Goal: Task Accomplishment & Management: Use online tool/utility

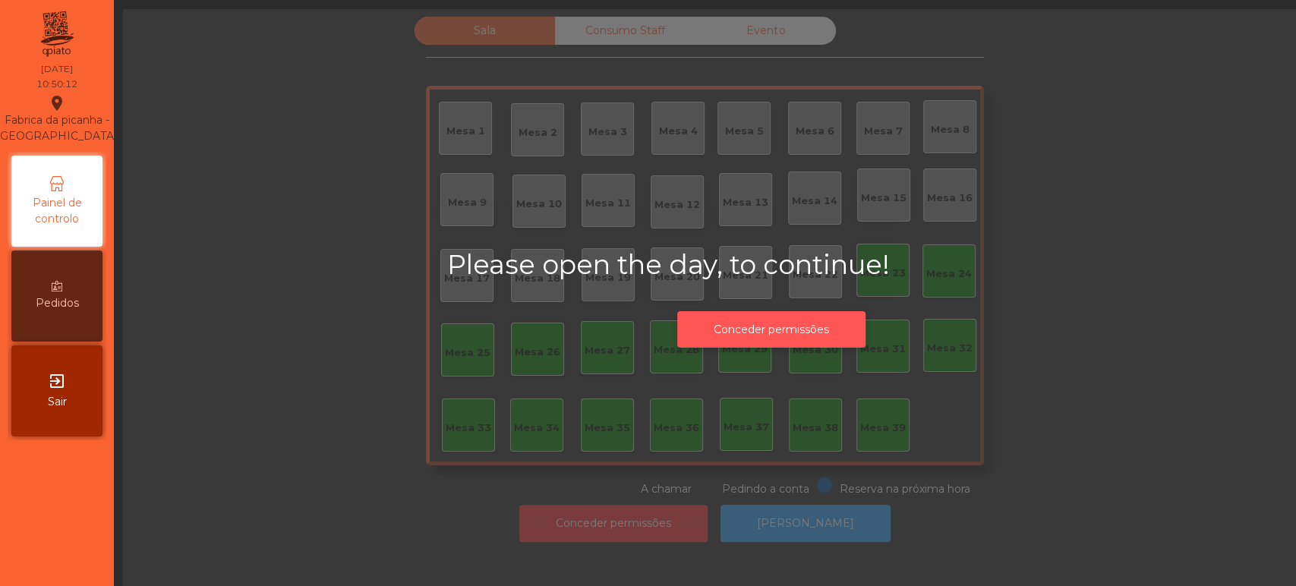
click at [811, 314] on button "Conceder permissões" at bounding box center [771, 329] width 188 height 37
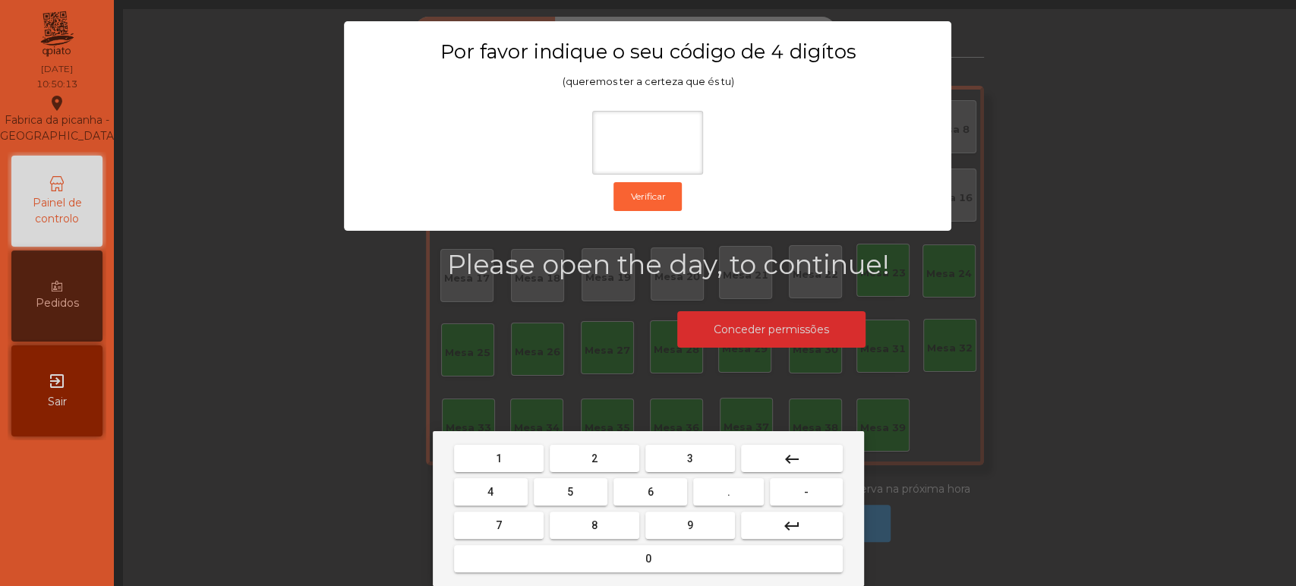
click at [488, 484] on button "4" at bounding box center [491, 491] width 74 height 27
type input "*"
click at [808, 451] on button "keyboard_backspace" at bounding box center [792, 458] width 102 height 27
click at [515, 463] on button "1" at bounding box center [499, 458] width 90 height 27
click at [707, 457] on button "3" at bounding box center [690, 458] width 90 height 27
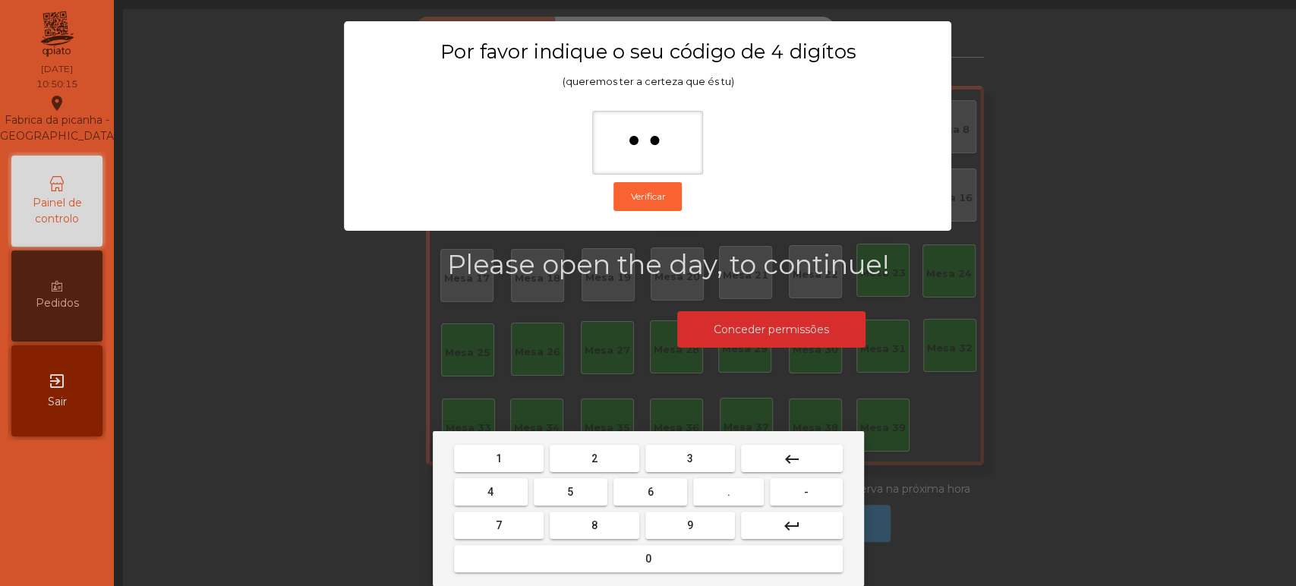
click at [585, 491] on button "5" at bounding box center [571, 491] width 74 height 27
click at [620, 554] on button "0" at bounding box center [648, 558] width 389 height 27
type input "****"
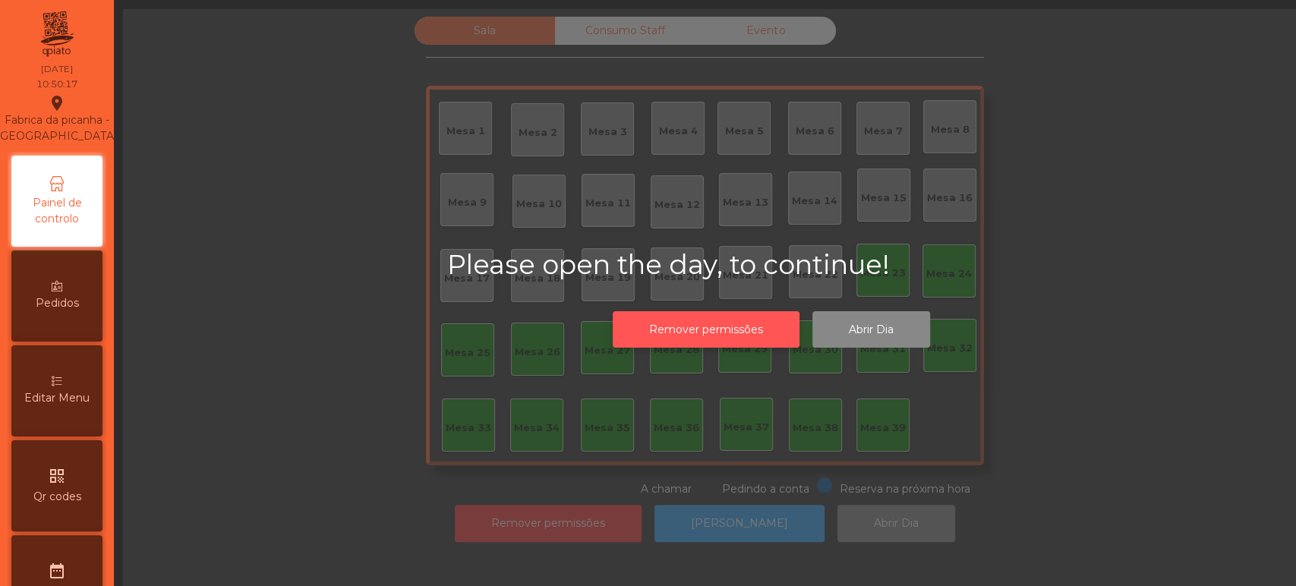
click at [739, 344] on button "Remover permissões" at bounding box center [706, 329] width 187 height 37
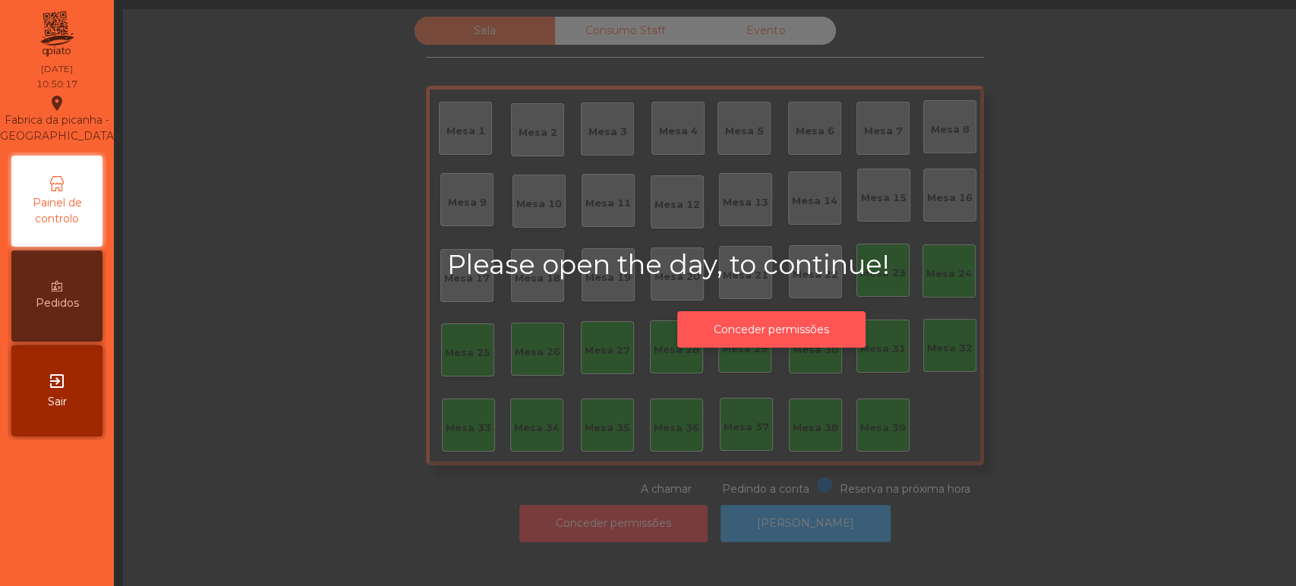
click at [767, 339] on button "Conceder permissões" at bounding box center [771, 329] width 188 height 37
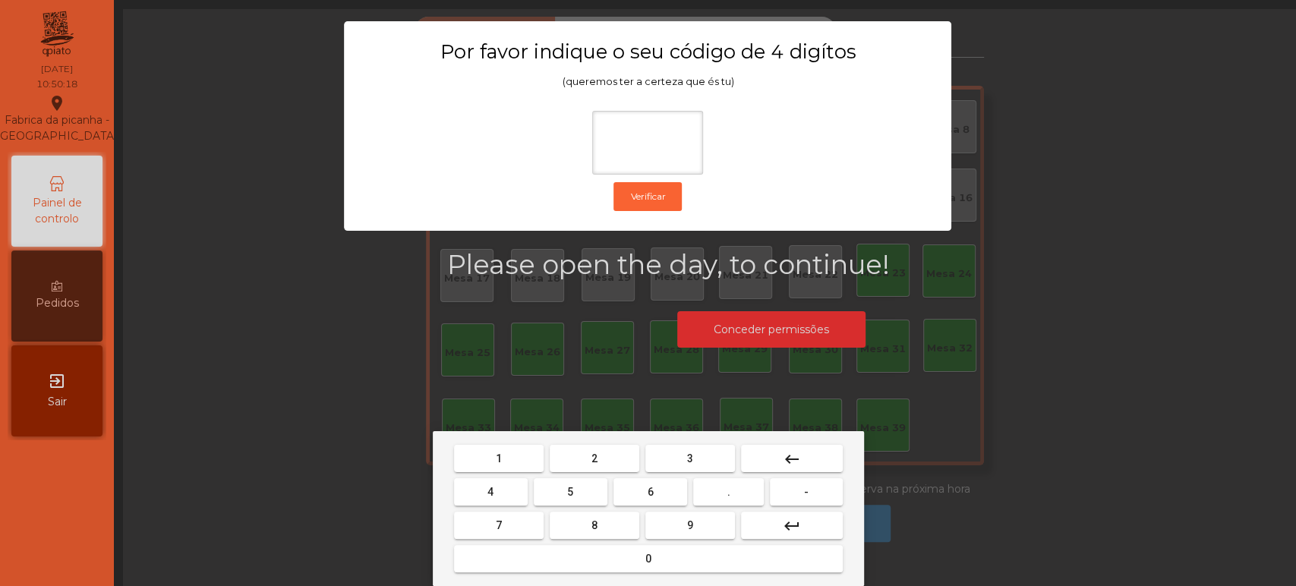
click at [513, 457] on button "1" at bounding box center [499, 458] width 90 height 27
click at [692, 445] on button "3" at bounding box center [690, 458] width 90 height 27
click at [577, 492] on button "5" at bounding box center [571, 491] width 74 height 27
click at [642, 545] on button "0" at bounding box center [648, 558] width 389 height 27
type input "****"
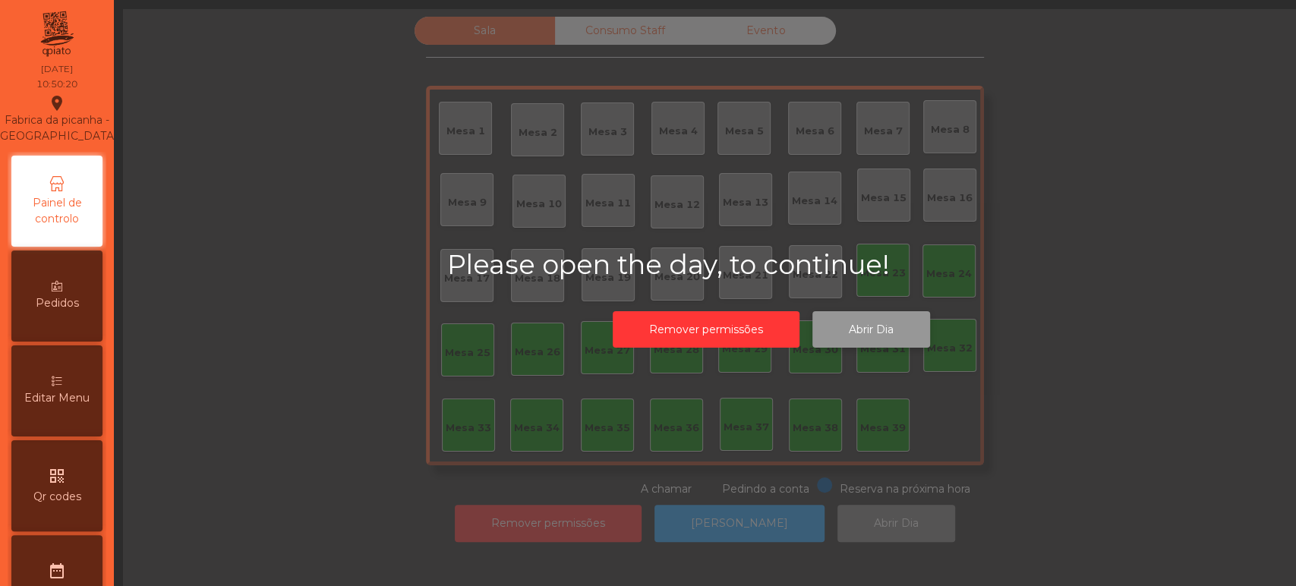
click at [845, 334] on button "Abrir Dia" at bounding box center [871, 329] width 118 height 37
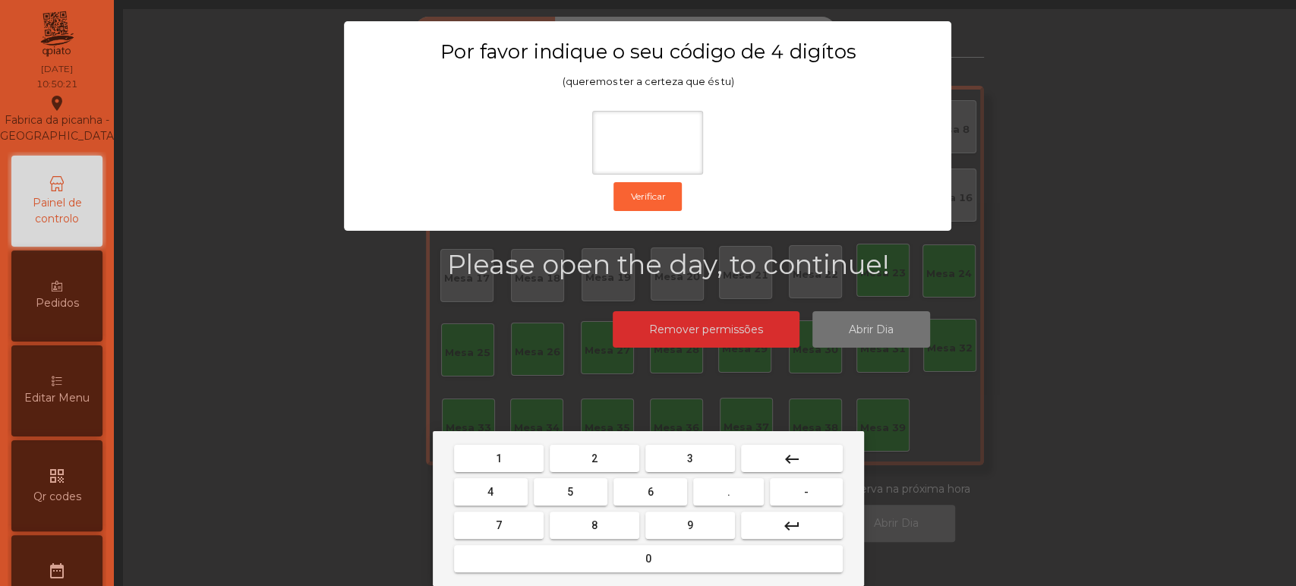
click at [496, 454] on span "1" at bounding box center [499, 458] width 6 height 12
click at [689, 458] on span "3" at bounding box center [690, 458] width 6 height 12
click at [585, 489] on button "5" at bounding box center [571, 491] width 74 height 27
click at [622, 560] on button "0" at bounding box center [648, 558] width 389 height 27
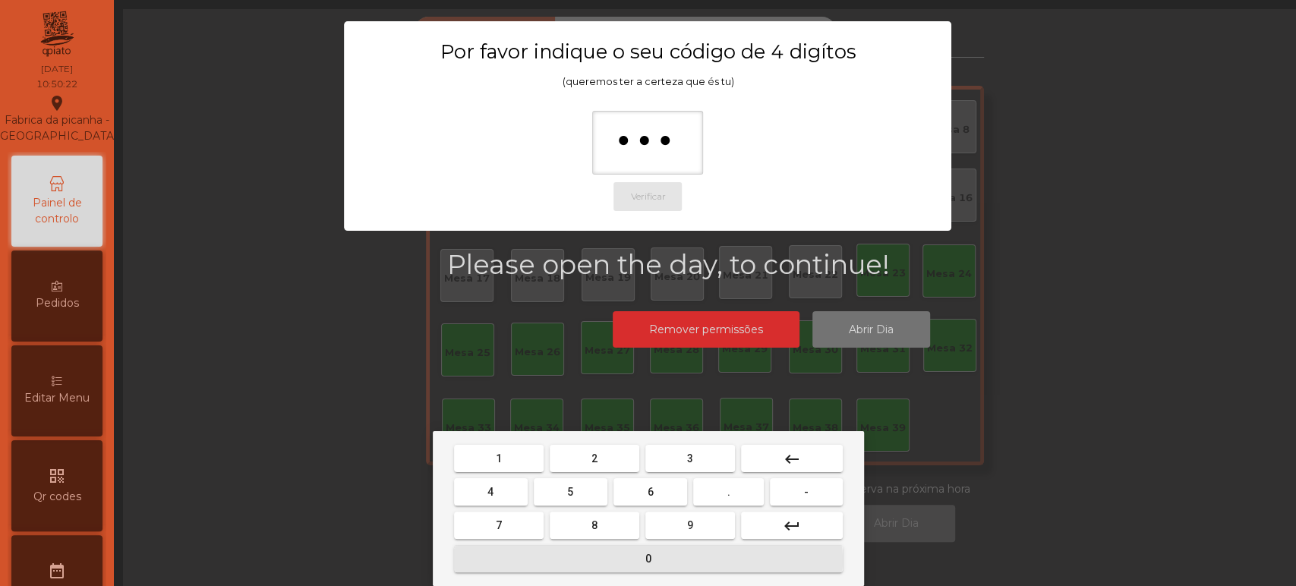
type input "****"
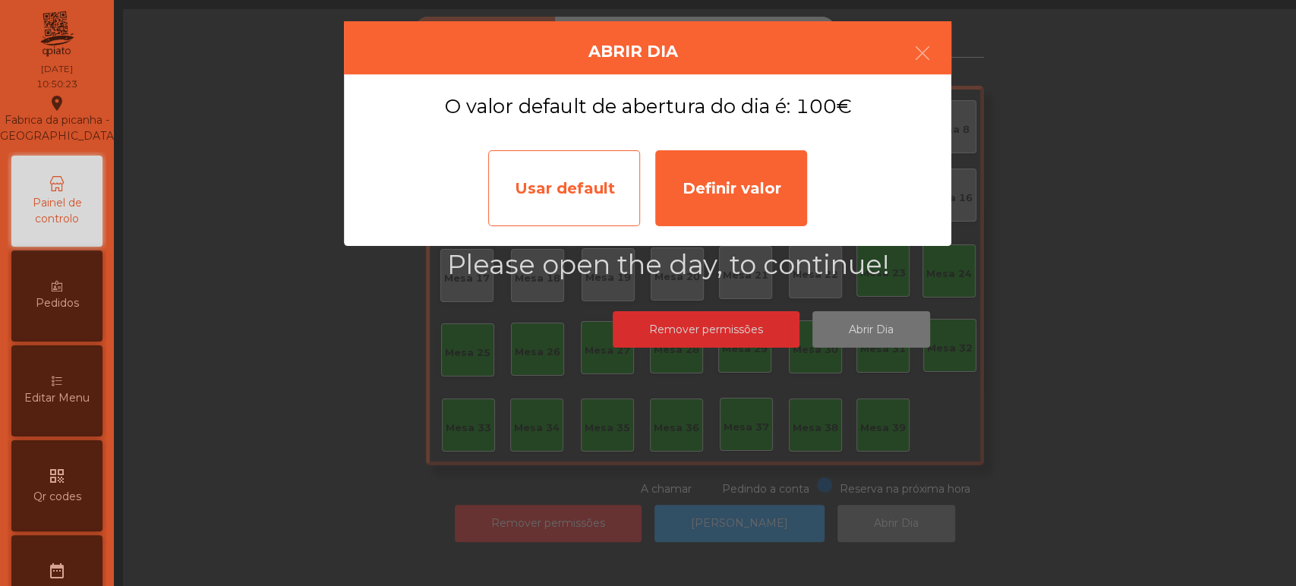
click at [549, 184] on div "Usar default" at bounding box center [564, 188] width 152 height 76
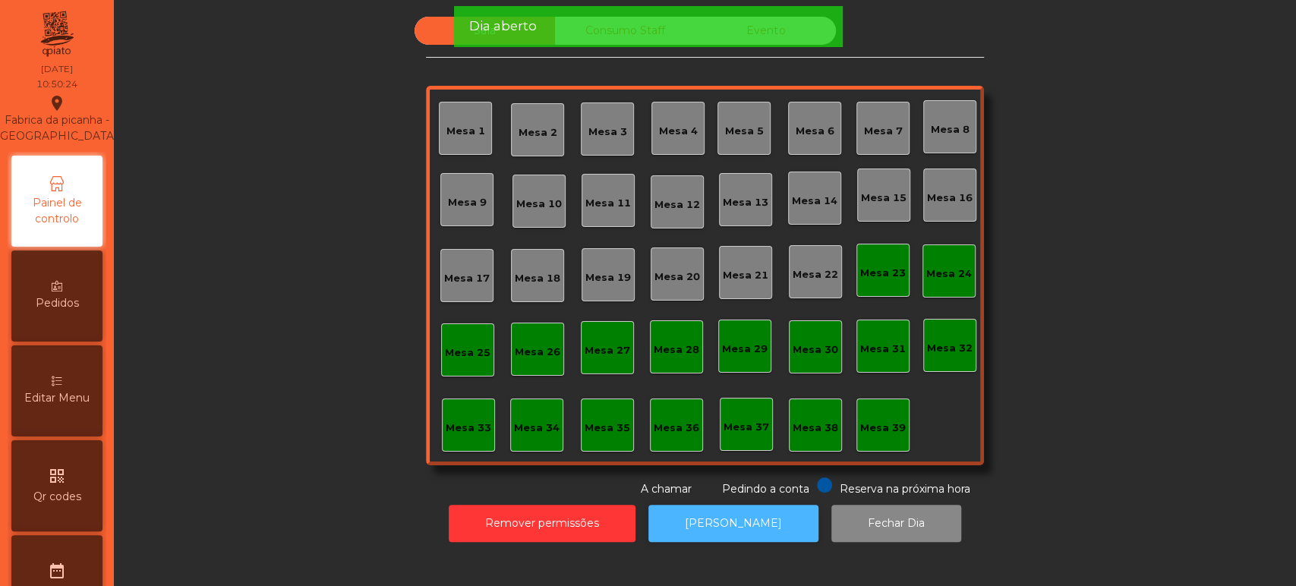
click at [702, 516] on button "[PERSON_NAME]" at bounding box center [733, 523] width 170 height 37
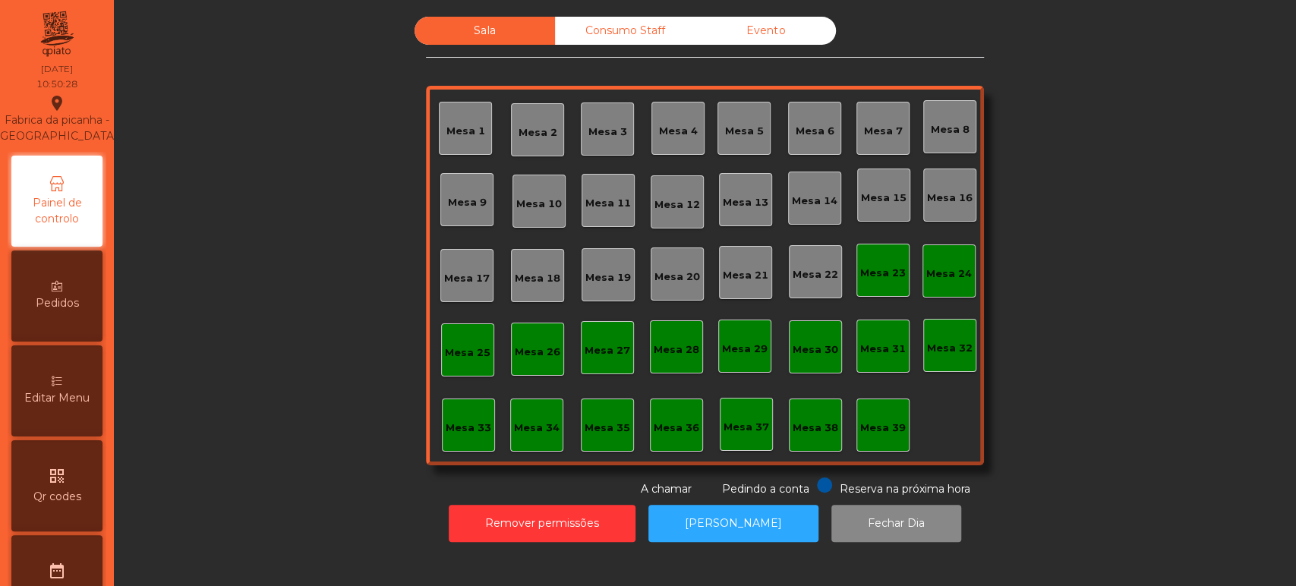
click at [656, 414] on div "Mesa 36" at bounding box center [677, 424] width 46 height 21
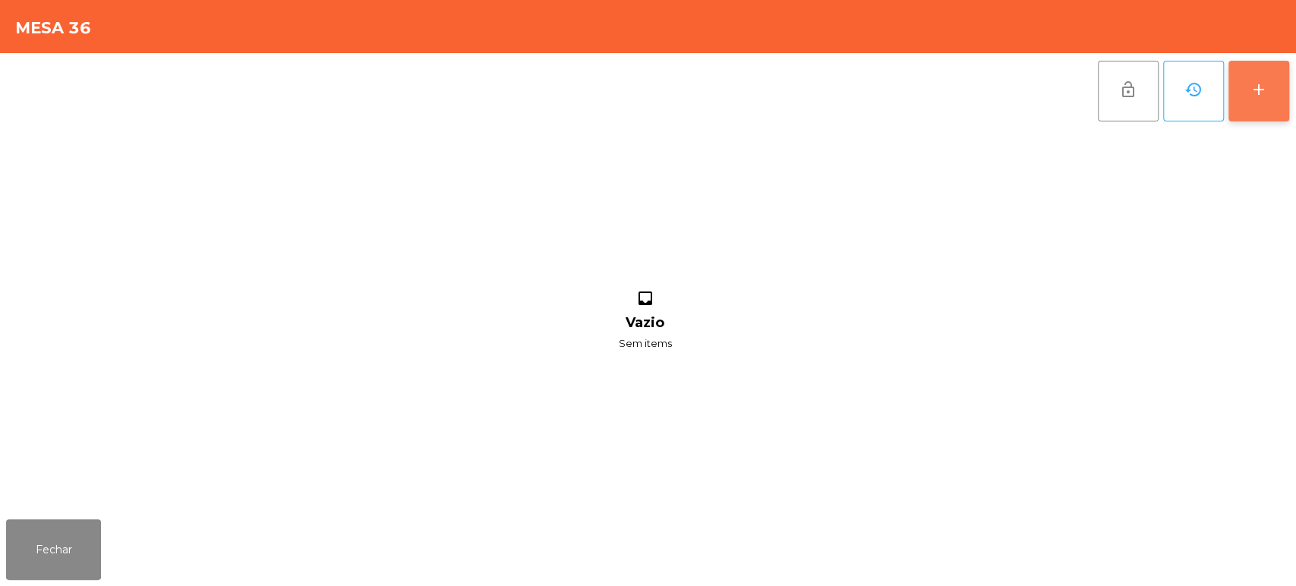
click at [1245, 68] on button "add" at bounding box center [1258, 91] width 61 height 61
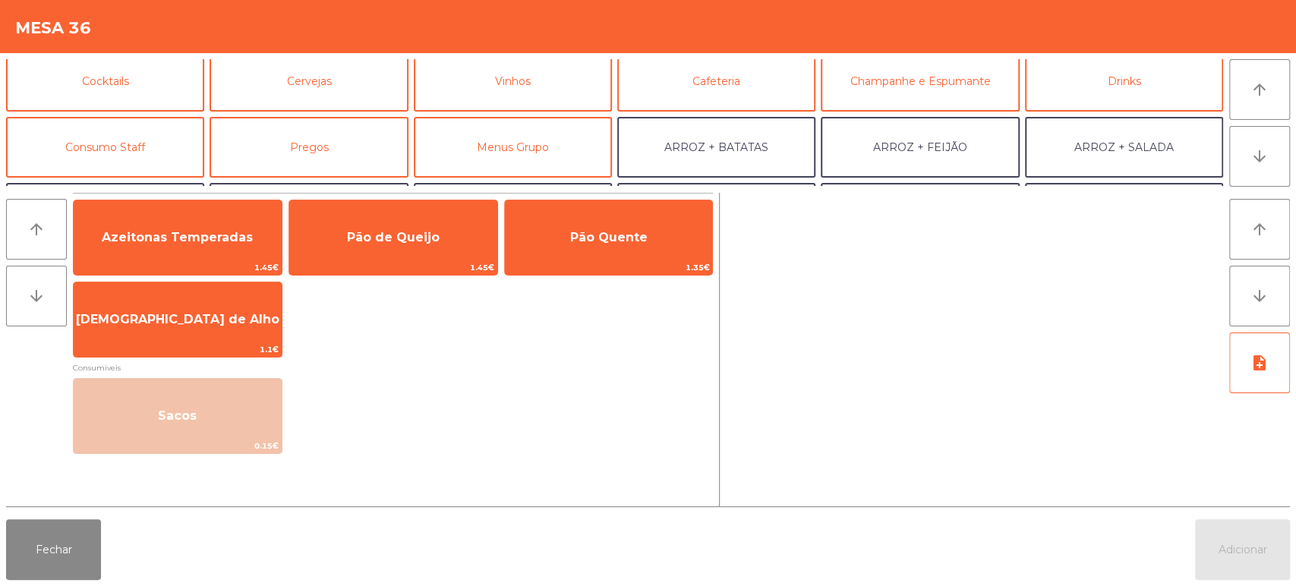
scroll to position [90, 0]
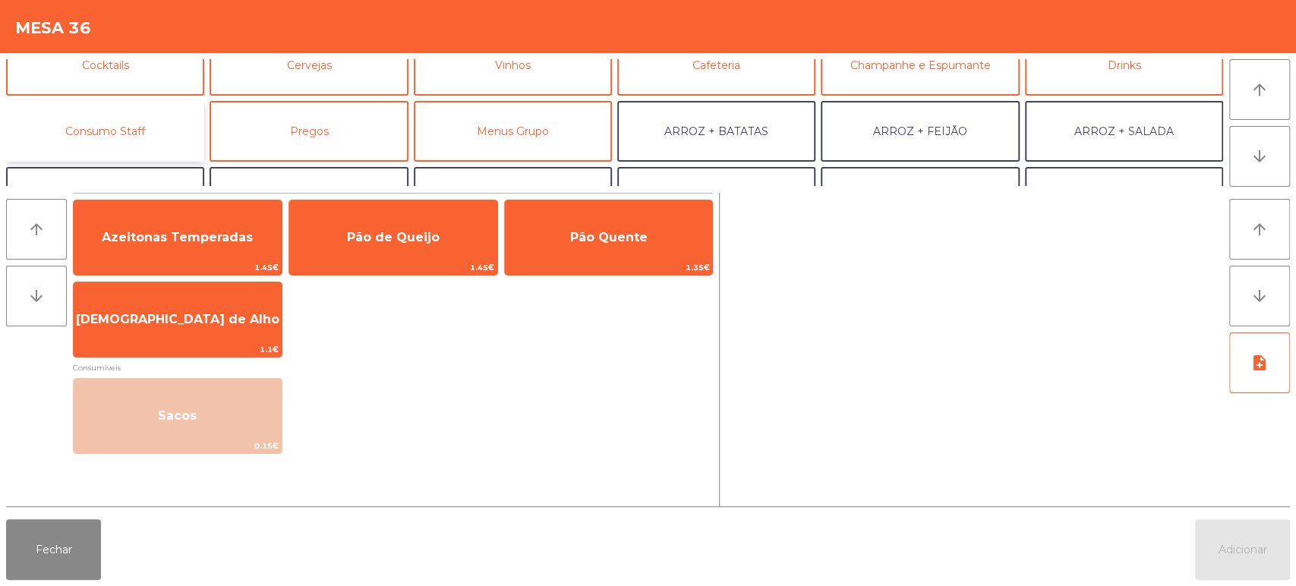
click at [163, 139] on button "Consumo Staff" at bounding box center [105, 131] width 198 height 61
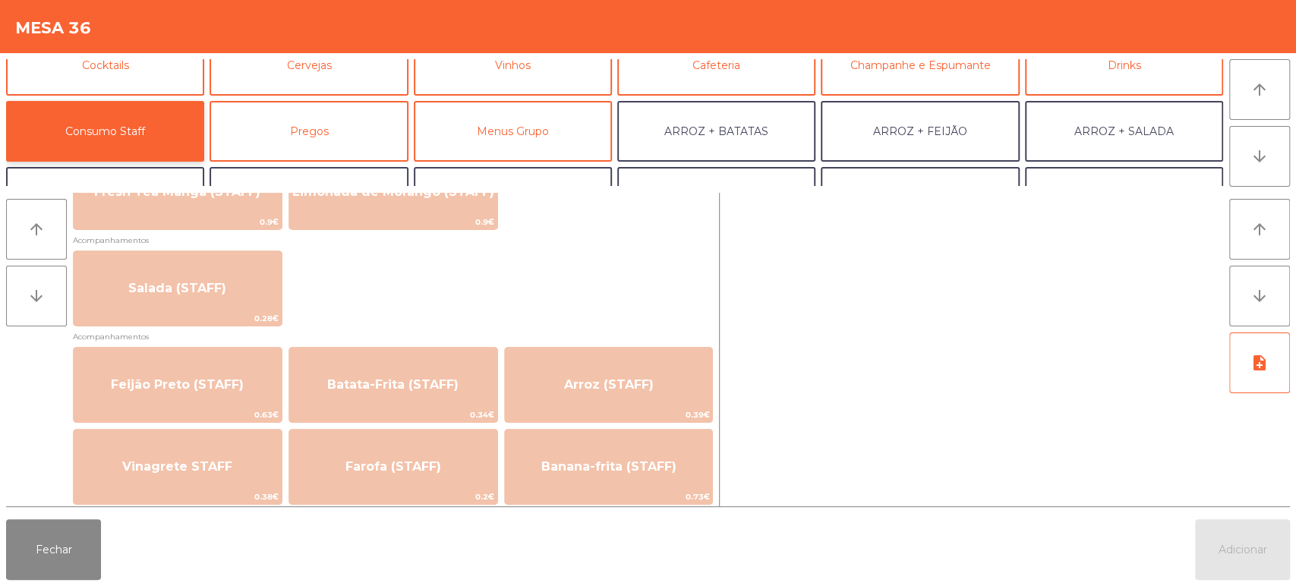
scroll to position [570, 0]
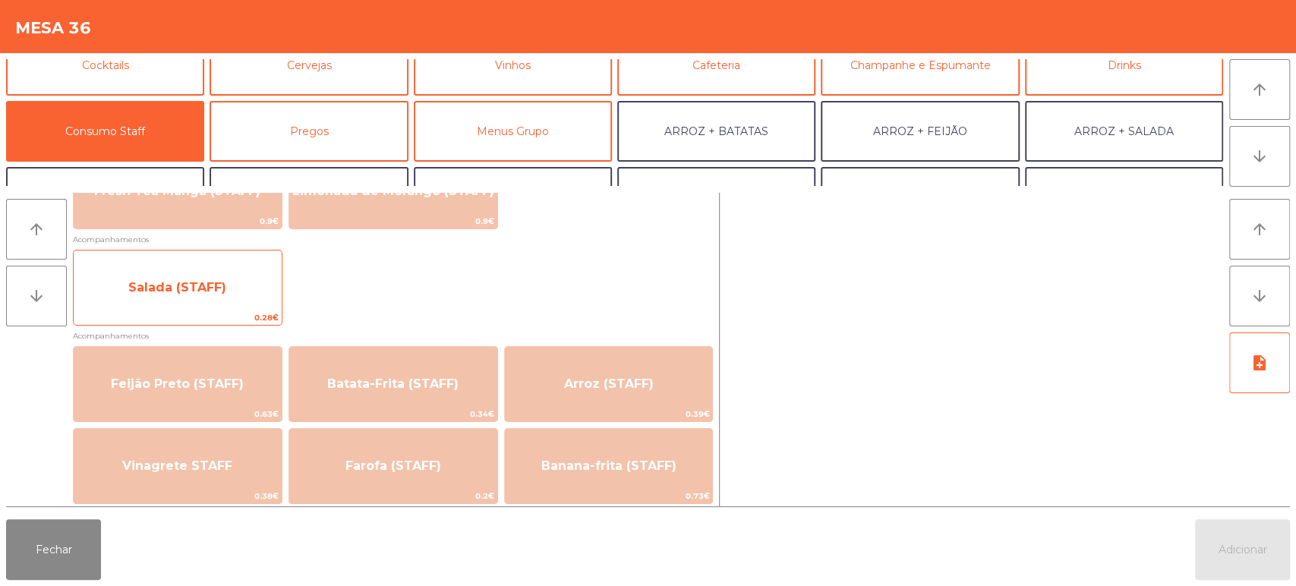
click at [208, 294] on span "Salada (STAFF)" at bounding box center [177, 287] width 98 height 14
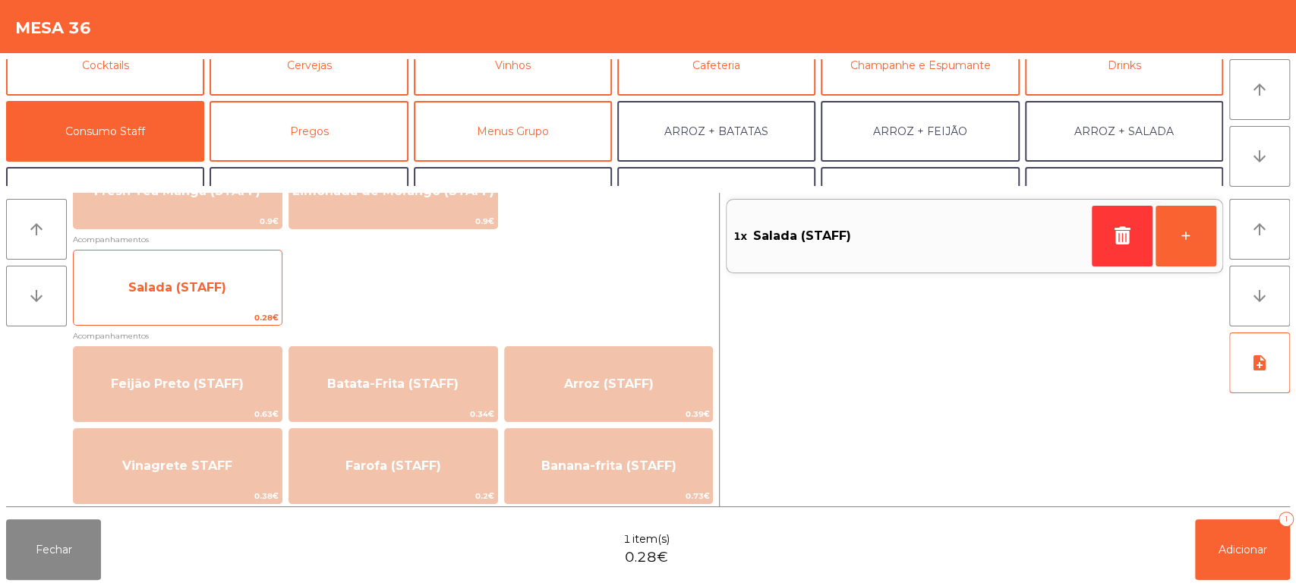
click at [208, 295] on span "Salada (STAFF)" at bounding box center [177, 287] width 98 height 14
click at [205, 295] on span "Salada (STAFF)" at bounding box center [177, 287] width 98 height 14
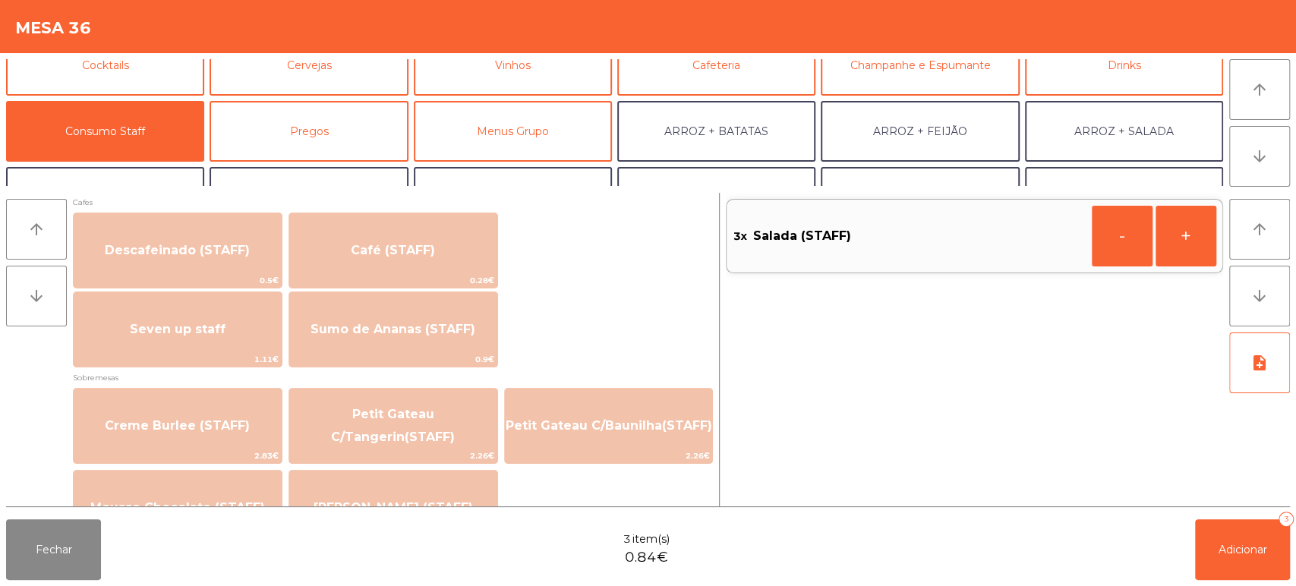
scroll to position [1284, 0]
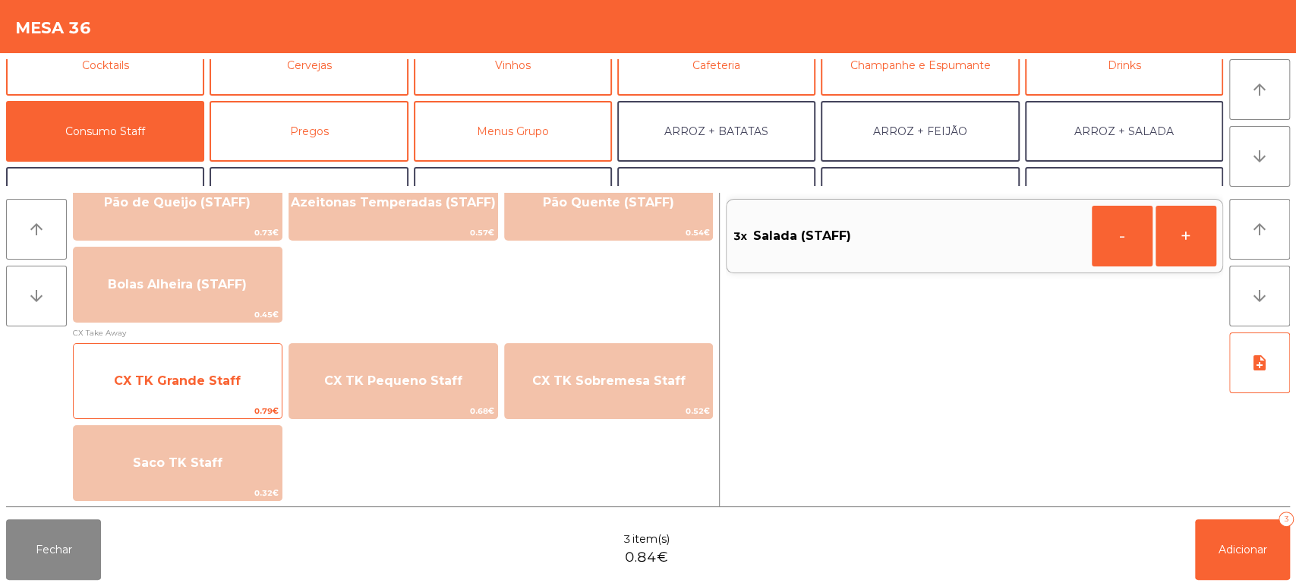
click at [206, 389] on span "CX TK Grande Staff" at bounding box center [178, 381] width 208 height 41
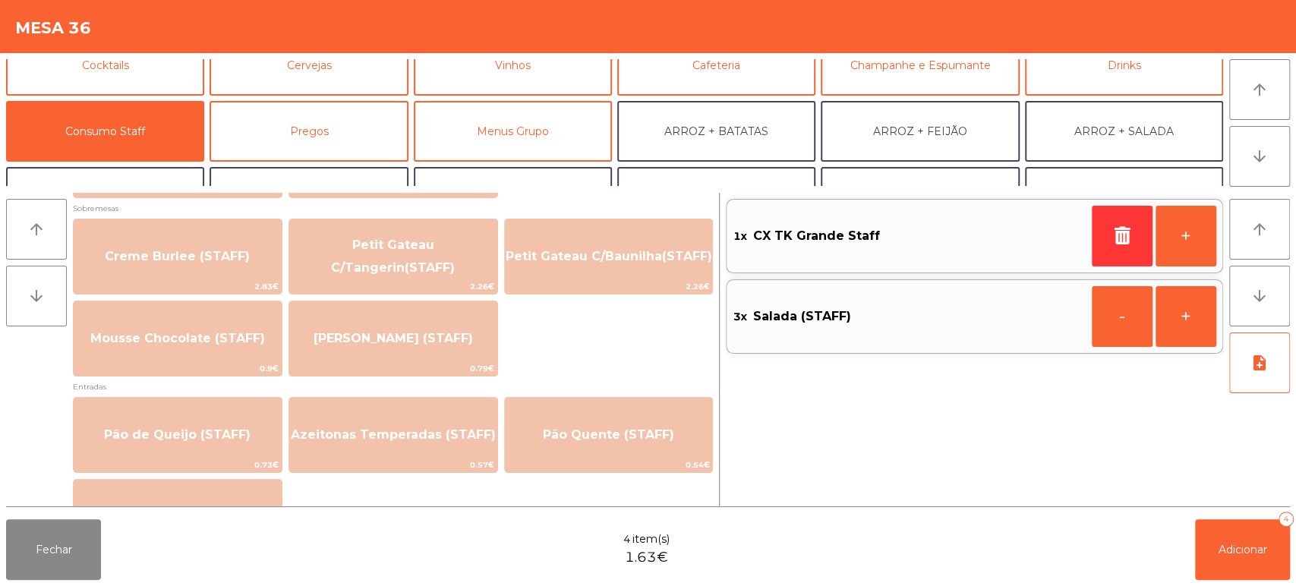
scroll to position [1053, 0]
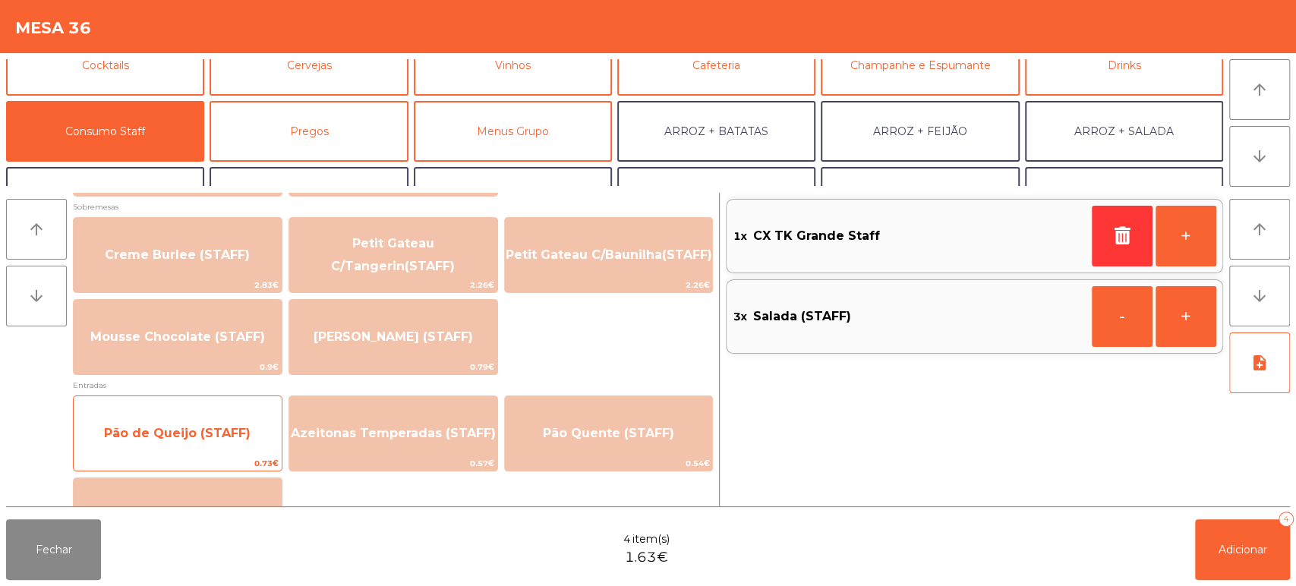
click at [202, 427] on span "Pão de Queijo (STAFF)" at bounding box center [177, 433] width 147 height 14
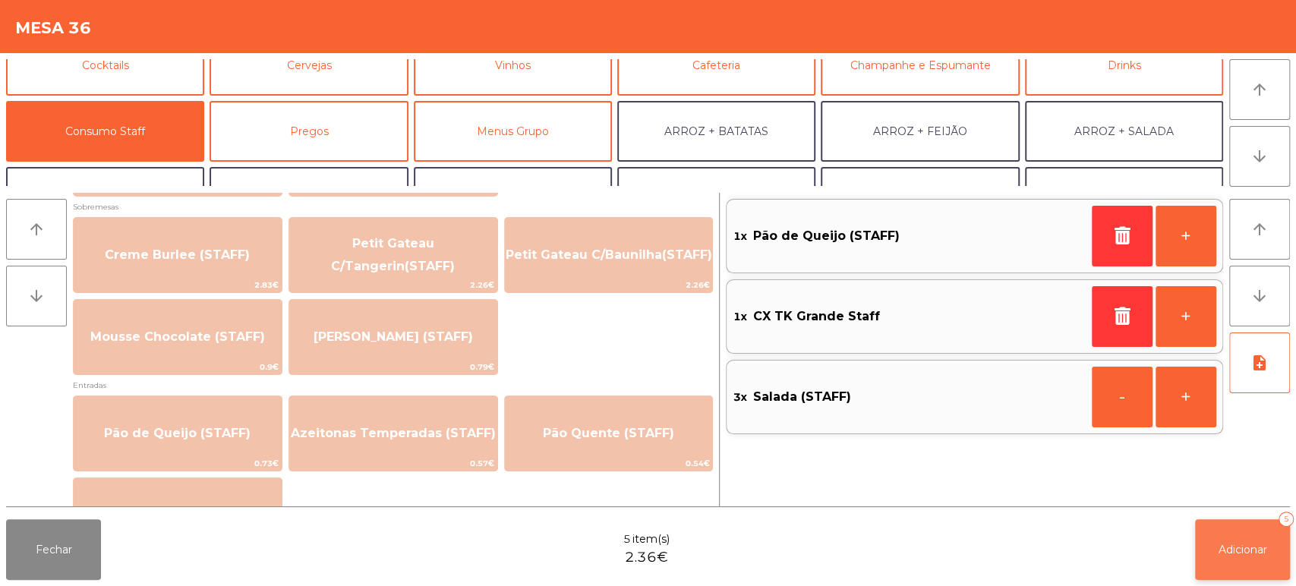
click at [1228, 539] on button "Adicionar 5" at bounding box center [1242, 549] width 95 height 61
